Goal: Find specific page/section: Find specific page/section

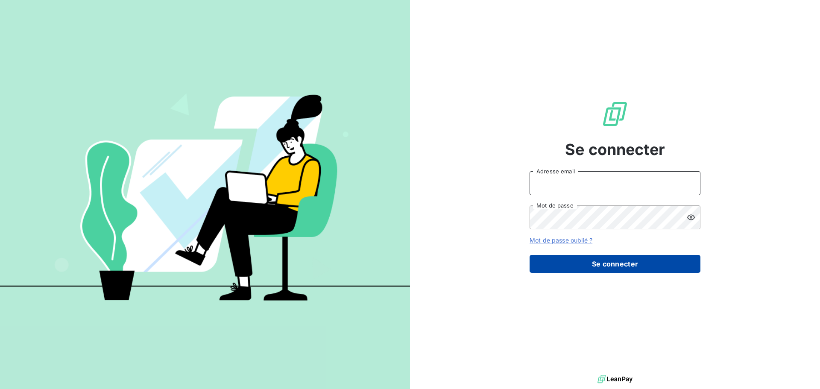
type input "[PERSON_NAME][EMAIL_ADDRESS][DOMAIN_NAME]"
click at [579, 263] on button "Se connecter" at bounding box center [615, 264] width 171 height 18
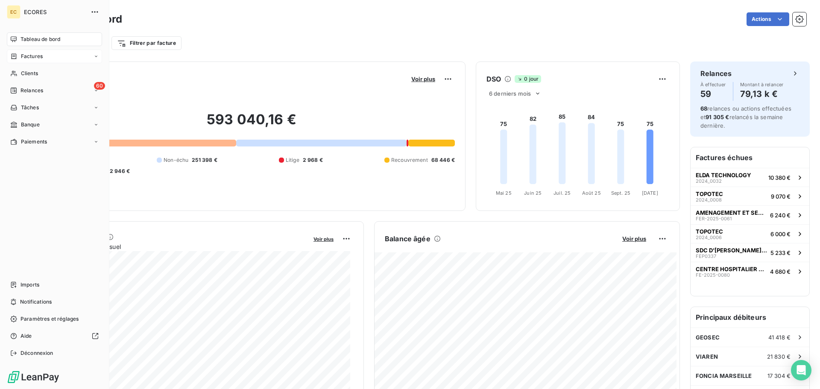
click at [34, 57] on span "Factures" at bounding box center [32, 57] width 22 height 8
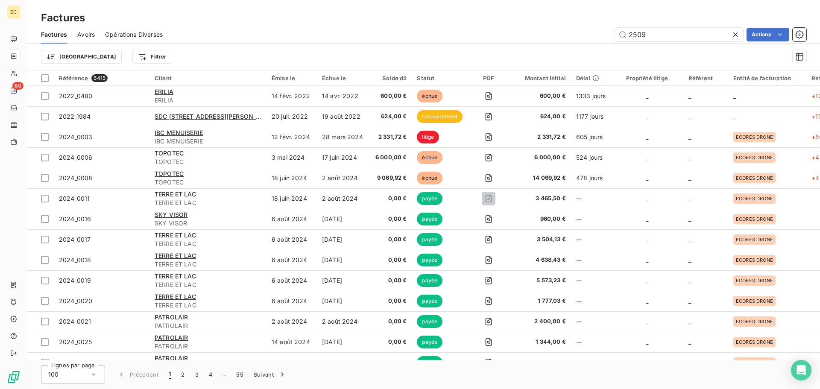
type input "2509"
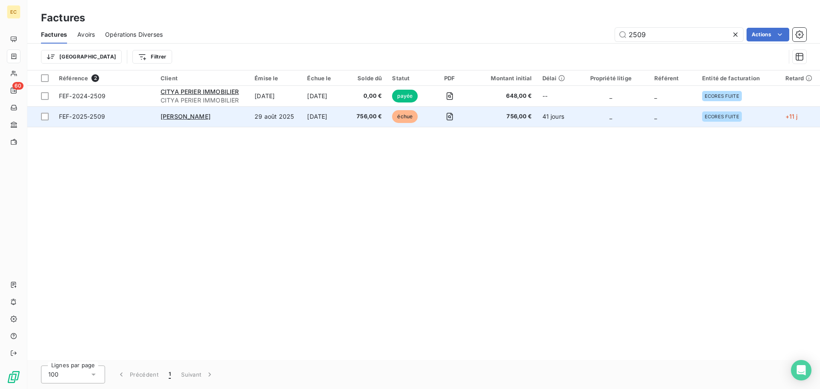
click at [147, 118] on span "FEF-2025-2509" at bounding box center [104, 116] width 91 height 9
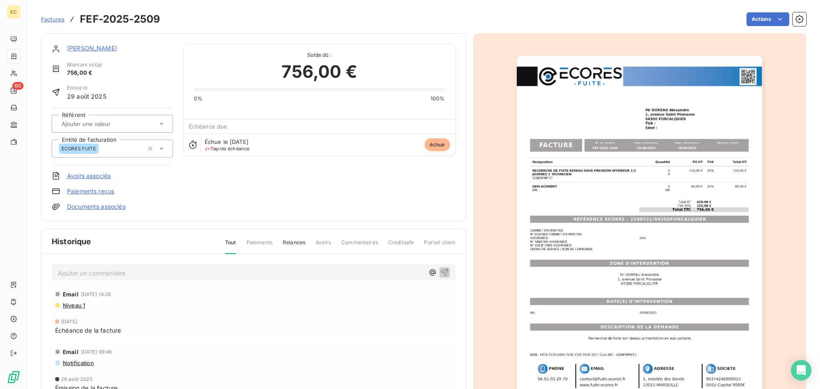
click at [168, 268] on p "Ajouter un commentaire ﻿" at bounding box center [241, 273] width 367 height 11
